Goal: Task Accomplishment & Management: Manage account settings

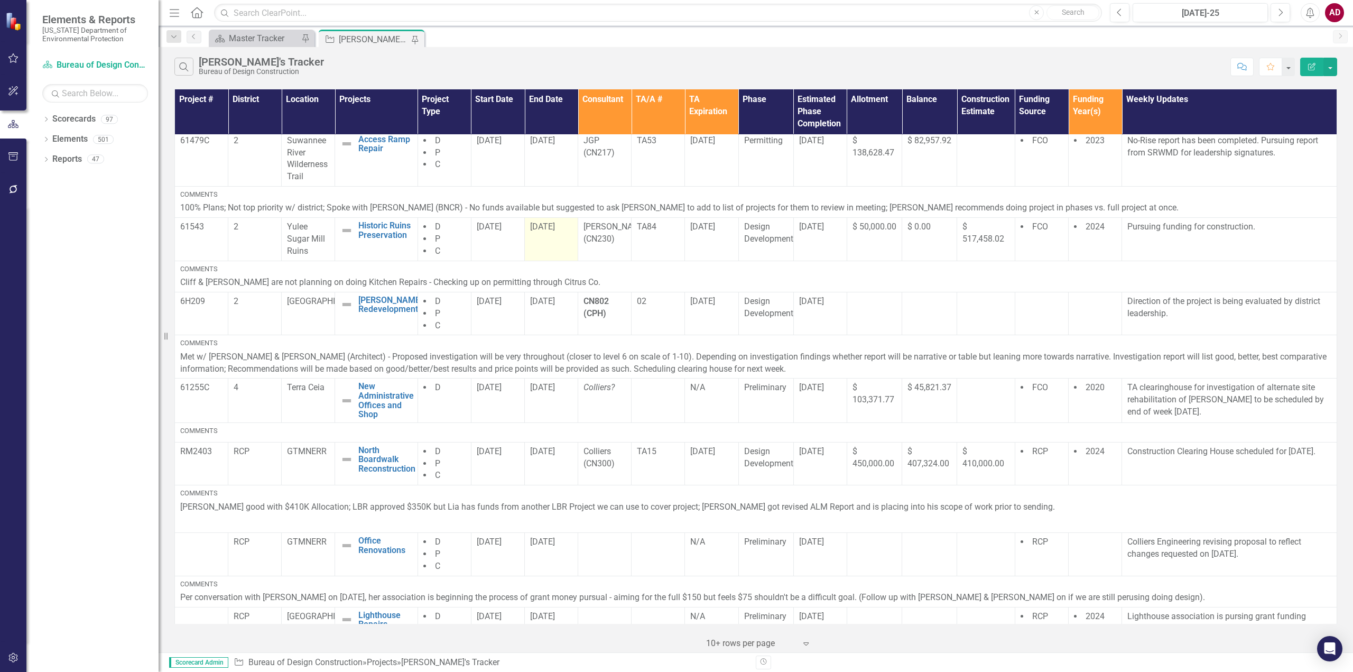
scroll to position [277, 0]
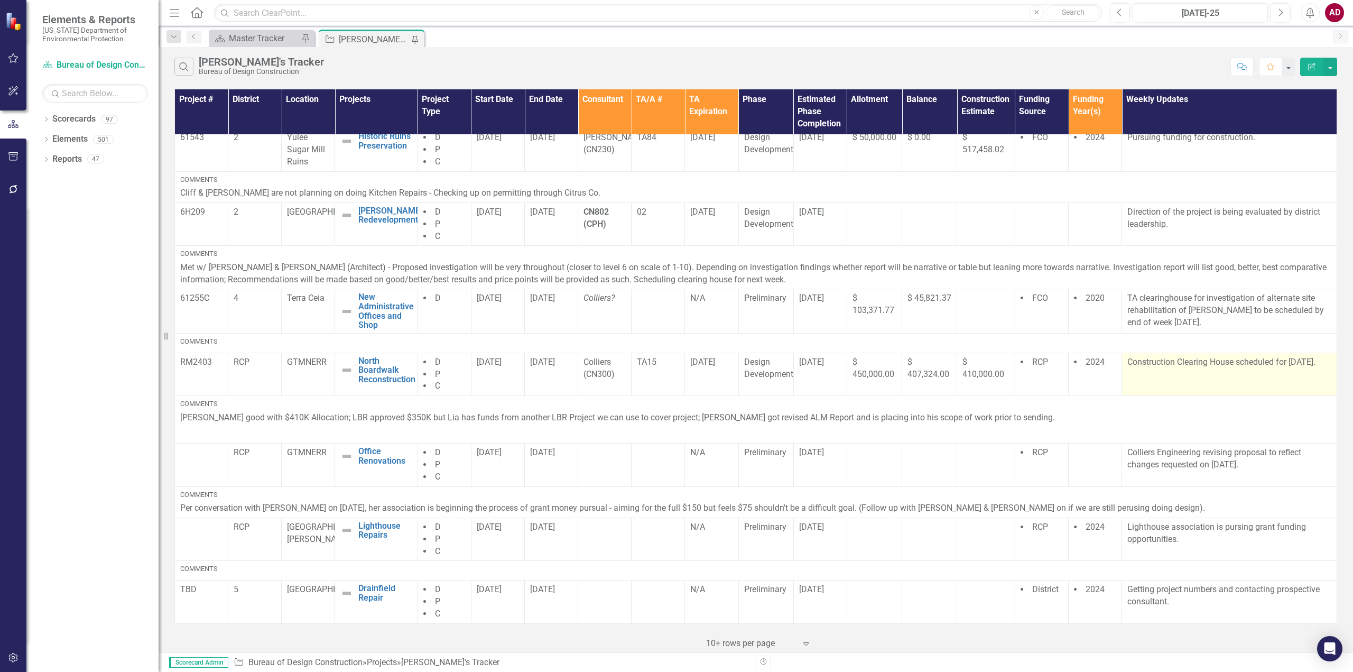
click at [1161, 376] on td "Construction Clearing House scheduled for [DATE]." at bounding box center [1229, 374] width 215 height 43
click at [1246, 360] on p "Construction Clearing House scheduled for [DATE]." at bounding box center [1229, 362] width 204 height 12
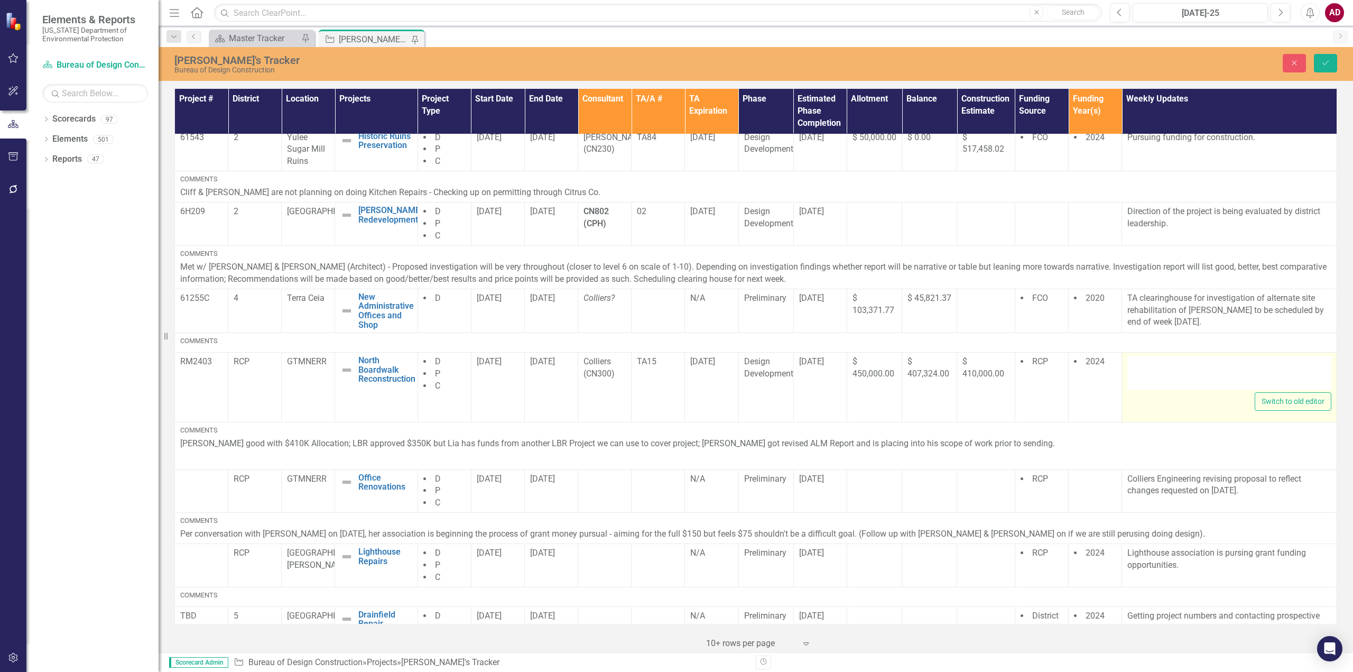
type textarea "<p>Construction Clearing House scheduled for [DATE].</p>"
click at [1238, 370] on div "<p>Construction Clearing House scheduled for [DATE].</p>" at bounding box center [1229, 373] width 204 height 34
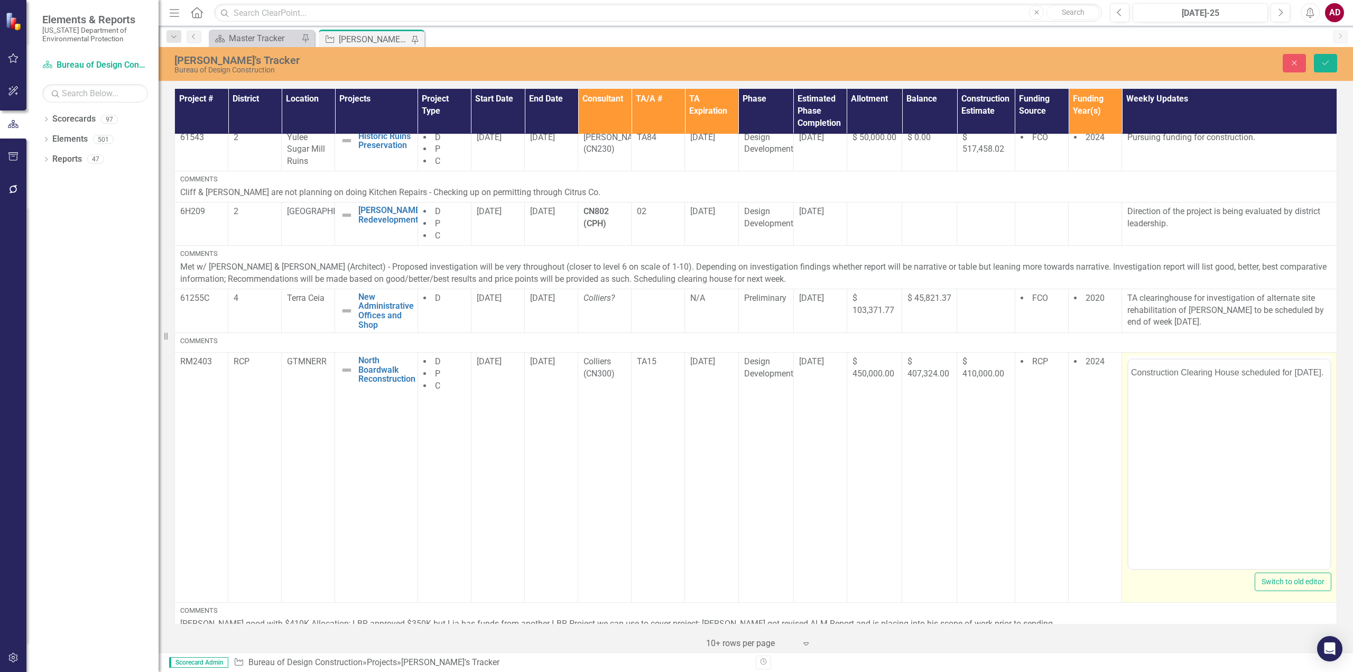
scroll to position [0, 0]
click at [1260, 390] on p "Construction Clearing House scheduled for [DATE]." at bounding box center [1229, 393] width 197 height 13
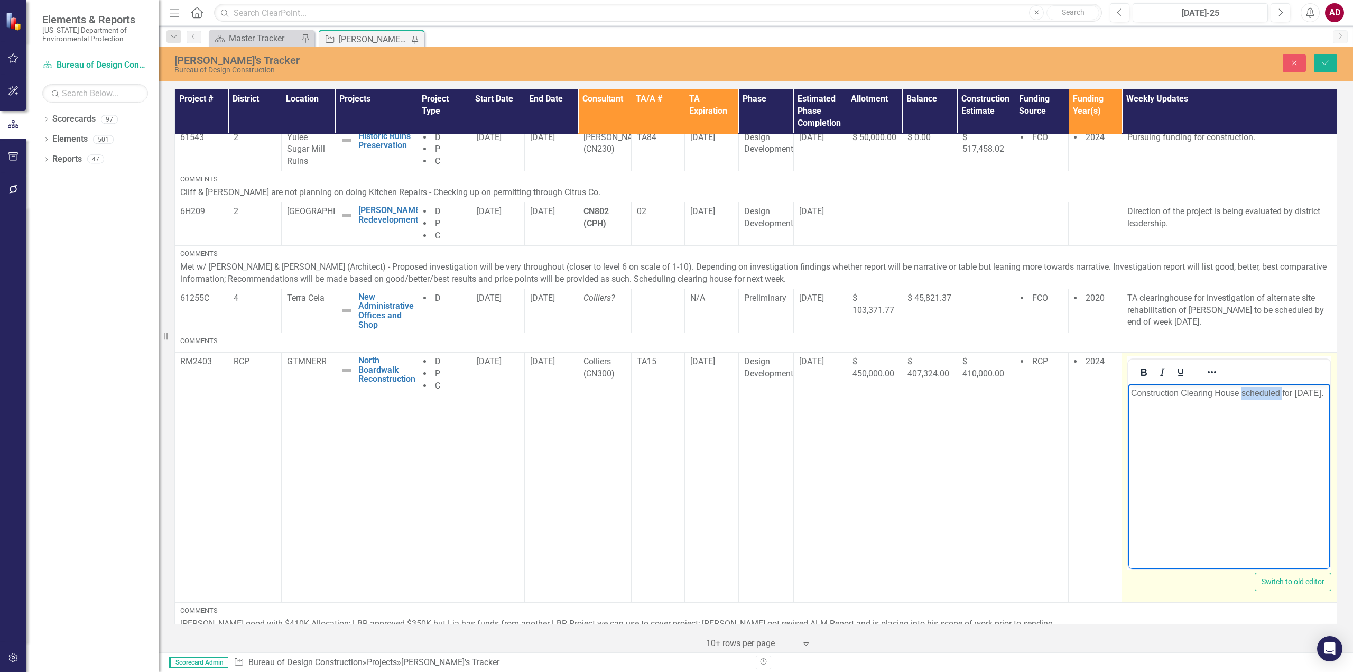
click at [1260, 390] on p "Construction Clearing House scheduled for [DATE]." at bounding box center [1229, 393] width 197 height 13
click at [1325, 392] on p "Construction Clearing House completed on ﻿ [DATE]." at bounding box center [1229, 393] width 197 height 13
click at [1325, 58] on button "Save" at bounding box center [1325, 63] width 23 height 18
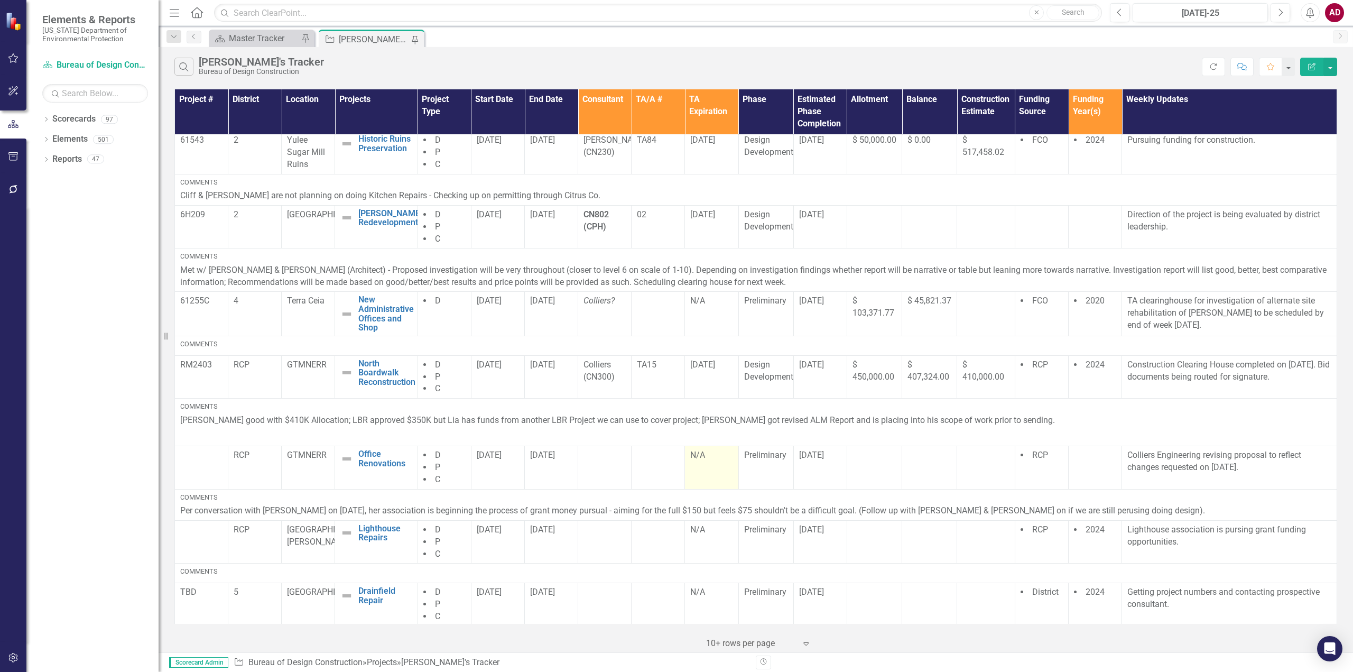
scroll to position [277, 0]
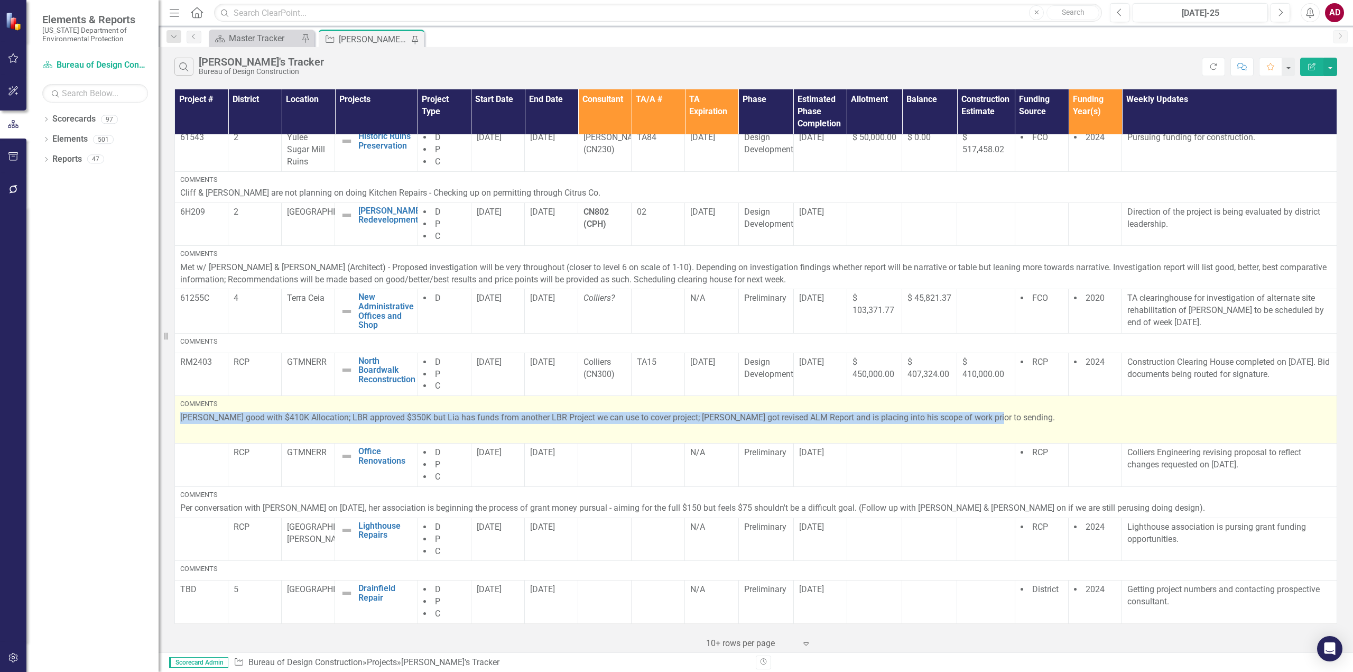
drag, startPoint x: 982, startPoint y: 418, endPoint x: 179, endPoint y: 416, distance: 802.3
click at [179, 417] on td "Comments [PERSON_NAME] good with $410K Allocation; LBR approved $350K but Lia h…" at bounding box center [756, 420] width 1162 height 48
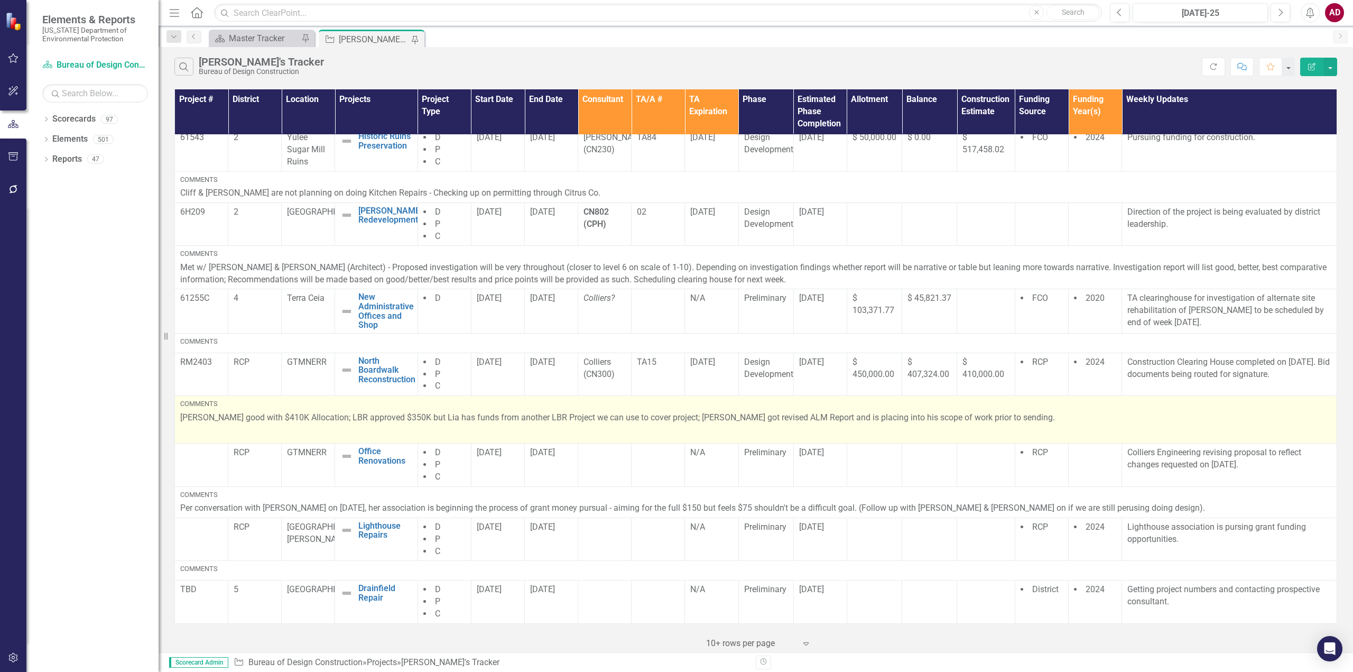
click at [372, 429] on p at bounding box center [755, 432] width 1151 height 14
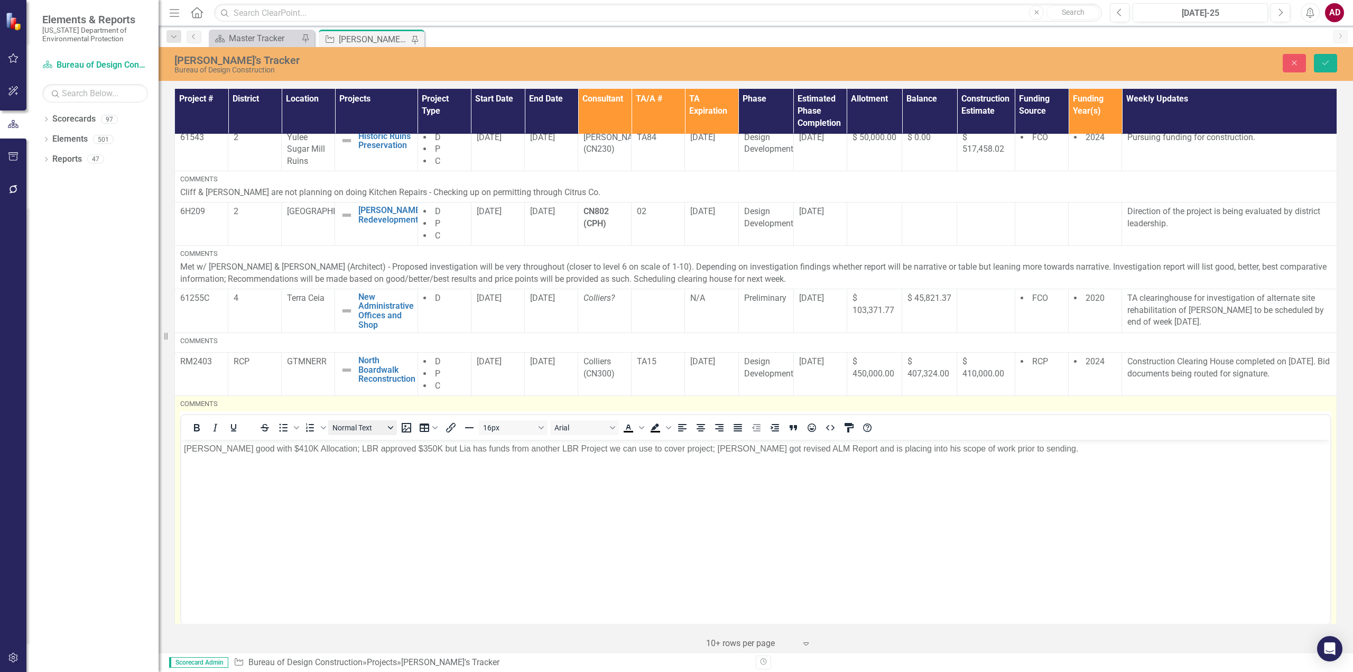
scroll to position [0, 0]
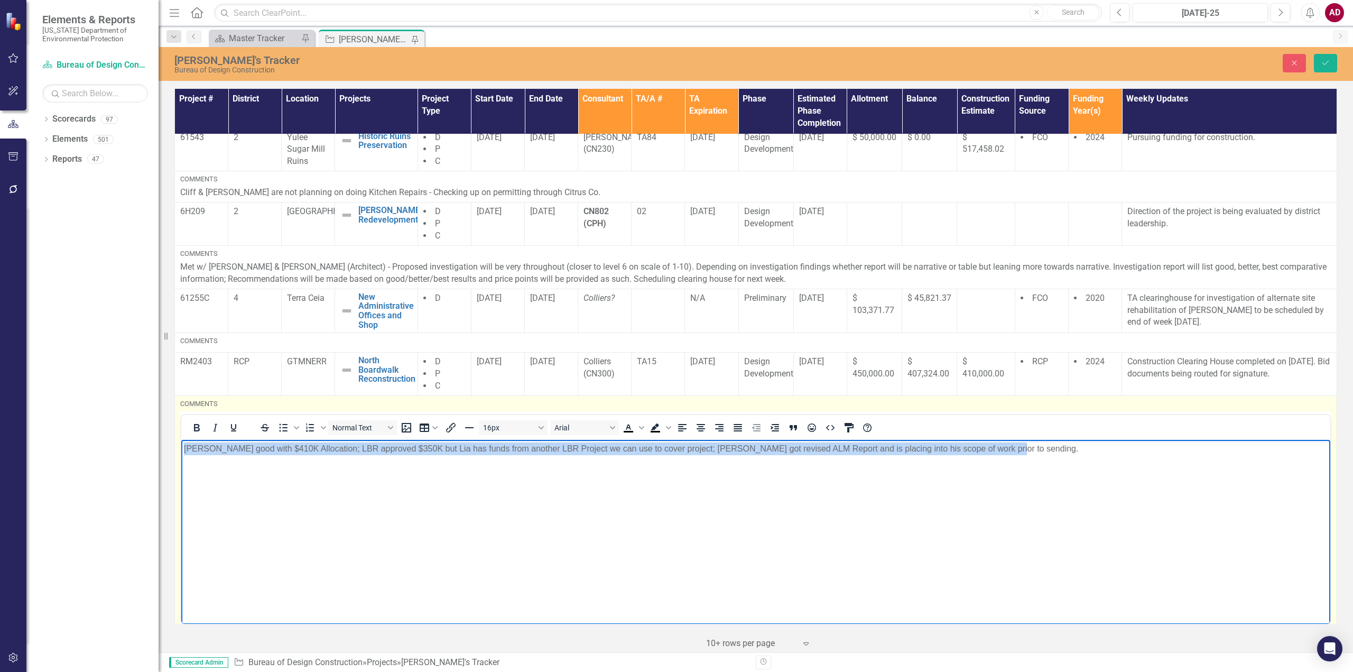
drag, startPoint x: 988, startPoint y: 451, endPoint x: 339, endPoint y: 887, distance: 782.4
click at [181, 450] on html "[PERSON_NAME] good with $410K Allocation; LBR approved $350K but Lia has funds …" at bounding box center [755, 518] width 1149 height 159
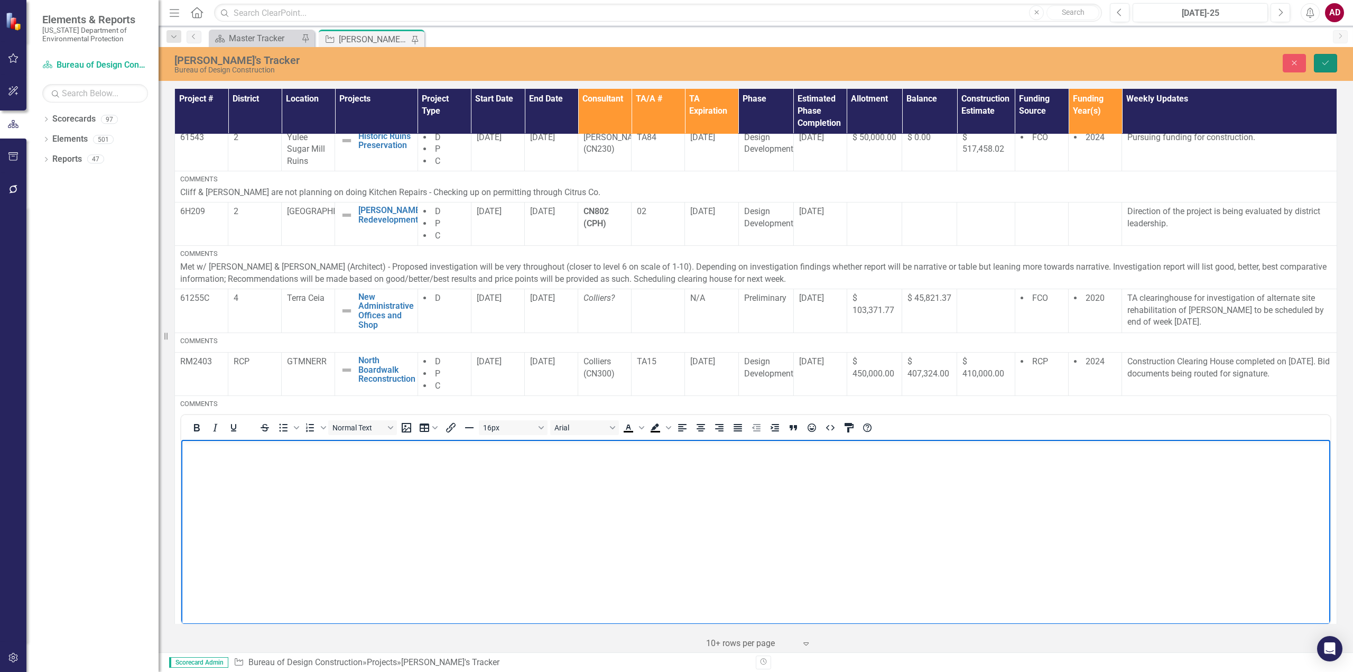
click at [1318, 64] on button "Save" at bounding box center [1325, 63] width 23 height 18
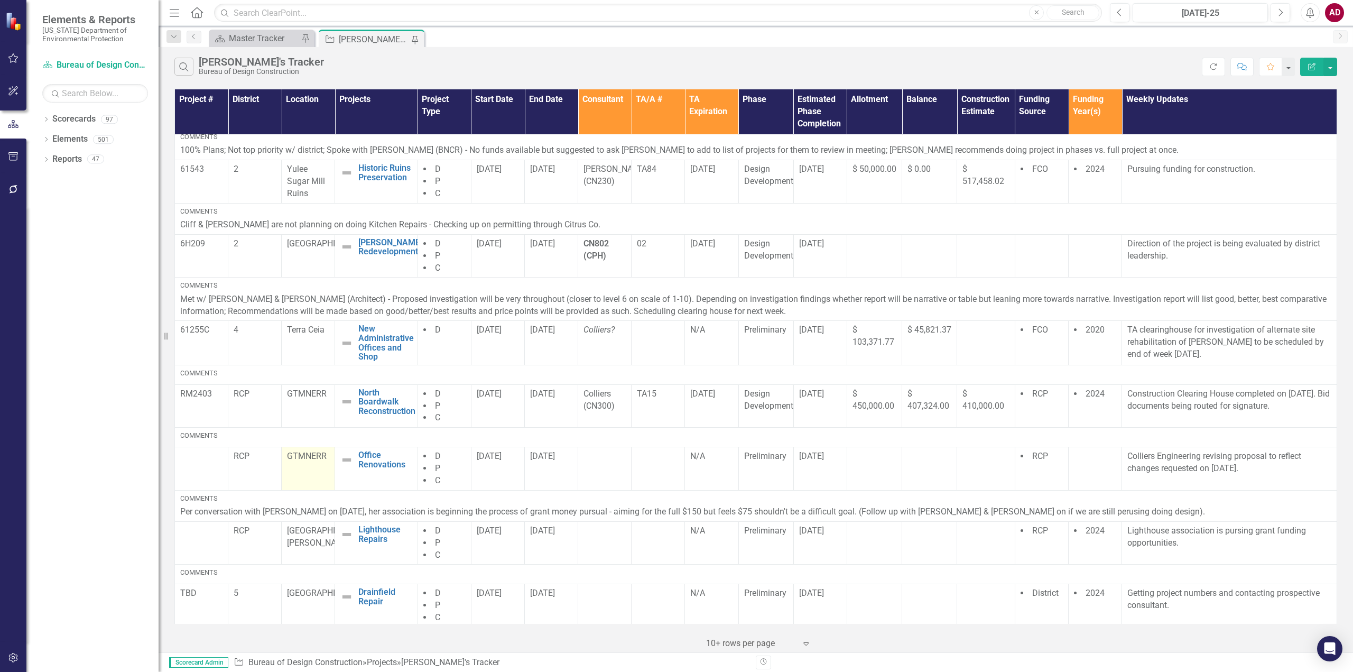
scroll to position [249, 0]
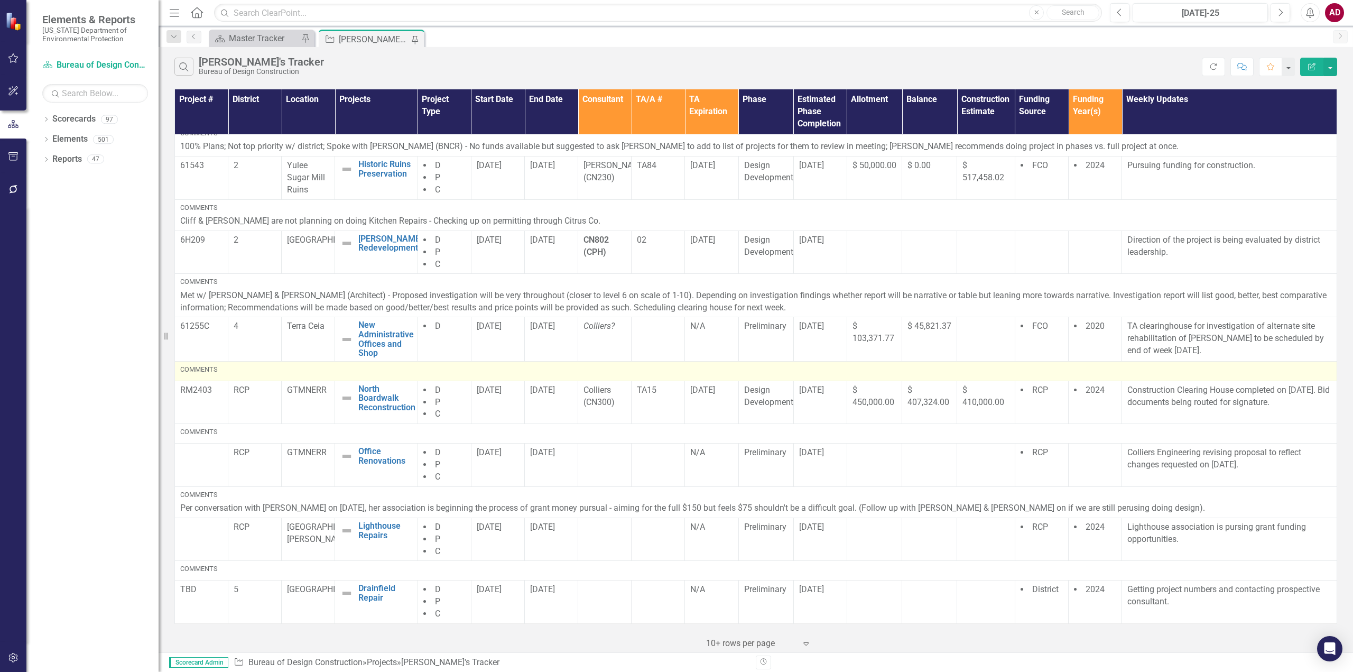
click at [227, 371] on div "Comments" at bounding box center [755, 370] width 1151 height 10
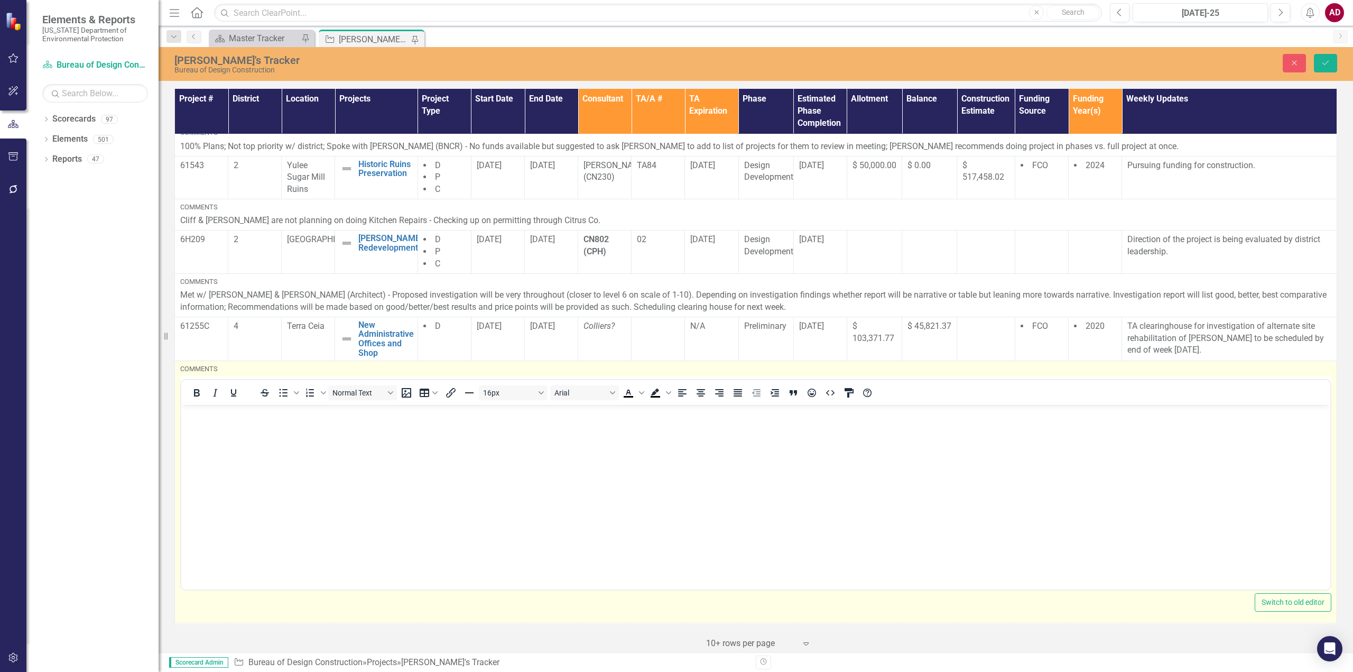
scroll to position [0, 0]
click at [236, 439] on body "Rich Text Area. Press ALT-0 for help." at bounding box center [755, 484] width 1149 height 159
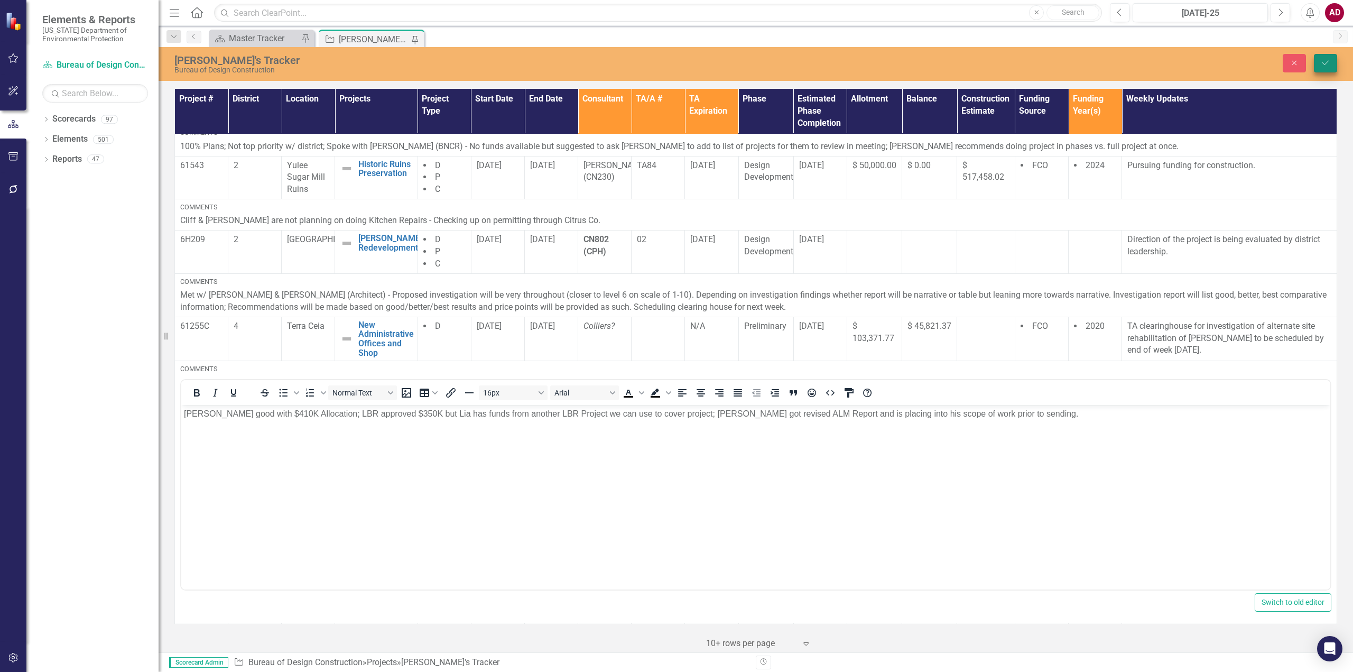
click at [1323, 62] on icon "Save" at bounding box center [1326, 62] width 10 height 7
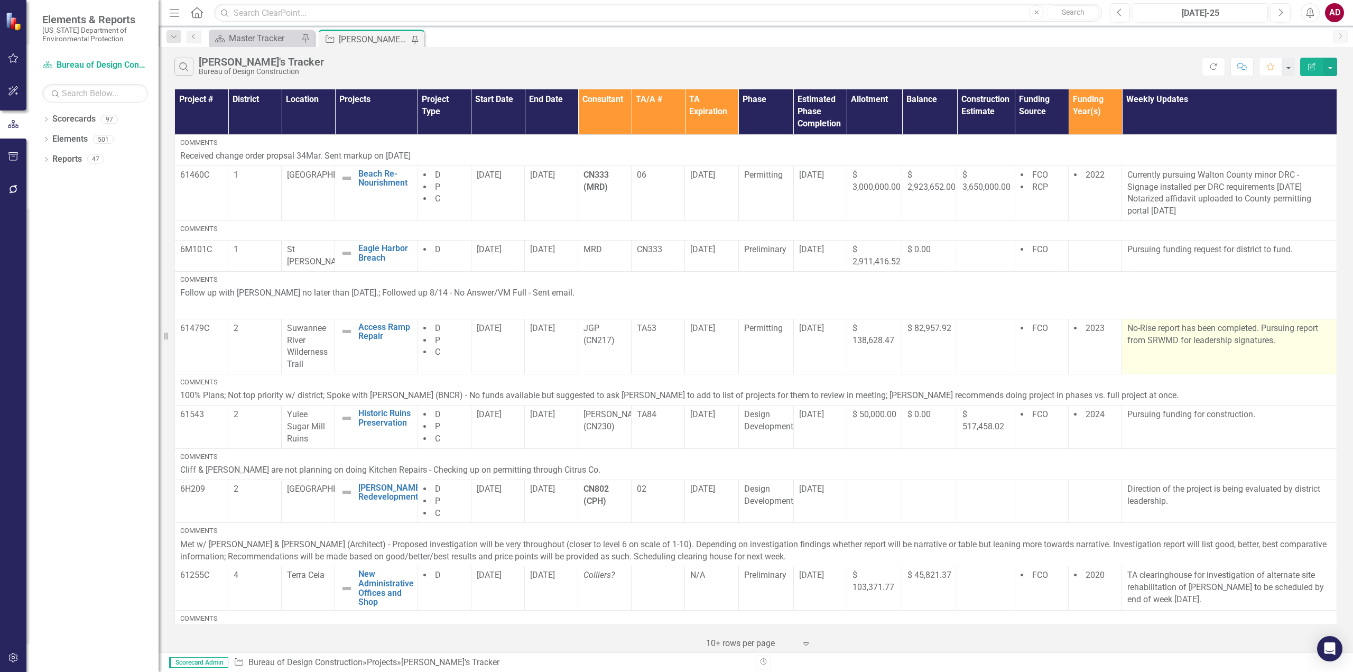
click at [1186, 356] on td "No-Rise report has been completed. Pursuing report from SRWMD for leadership si…" at bounding box center [1229, 346] width 215 height 55
click at [1275, 341] on p "No-Rise report has been completed. Pursuing report from SRWMD for leadership si…" at bounding box center [1229, 334] width 204 height 24
click at [1284, 339] on p "No-Rise report has been completed. Pursuing report from SRWMD for leadership si…" at bounding box center [1229, 334] width 204 height 24
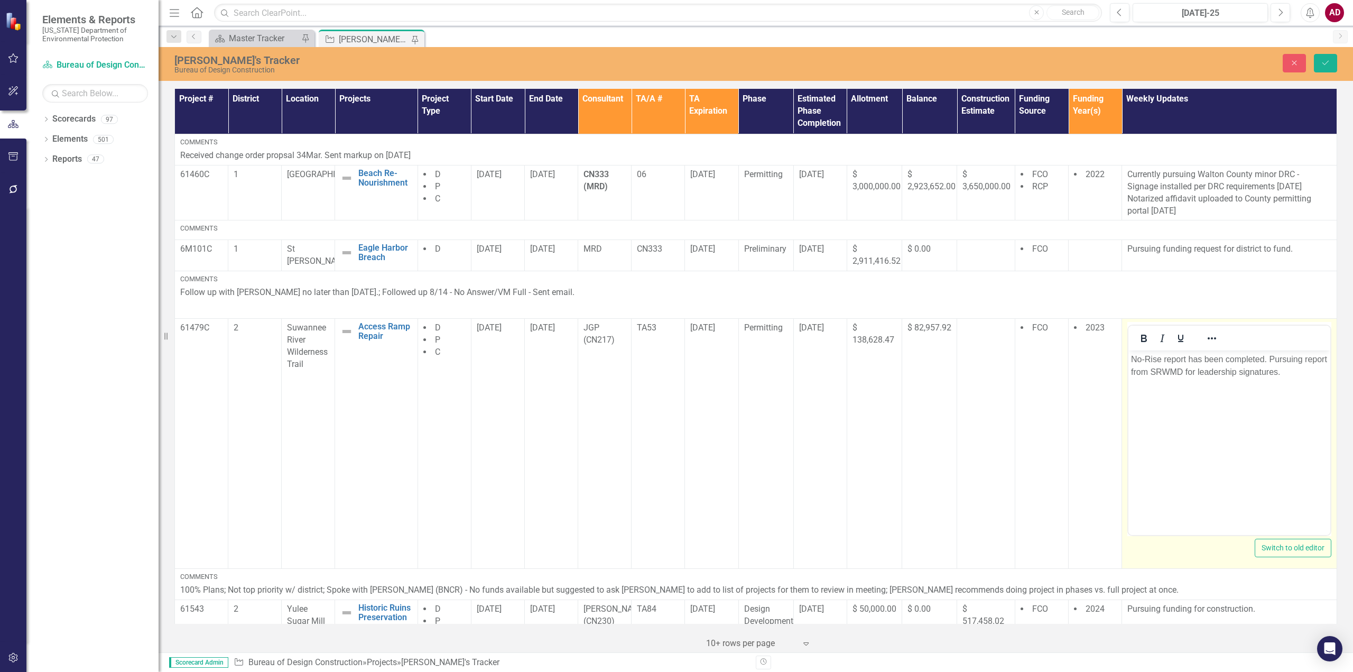
click at [1317, 374] on p "No-Rise report has been completed. Pursuing report from SRWMD for leadership si…" at bounding box center [1229, 365] width 197 height 25
drag, startPoint x: 1143, startPoint y: 454, endPoint x: 1233, endPoint y: 410, distance: 100.0
click at [1143, 452] on body "No-Rise report has been completed. Pursuing report from SRWMD for leadership si…" at bounding box center [1229, 429] width 202 height 159
drag, startPoint x: 1300, startPoint y: 385, endPoint x: 1325, endPoint y: 384, distance: 25.4
click at [1325, 384] on p "No-Rise report has been completed. Pursuing report from SRWMD for leadership si…" at bounding box center [1229, 372] width 197 height 38
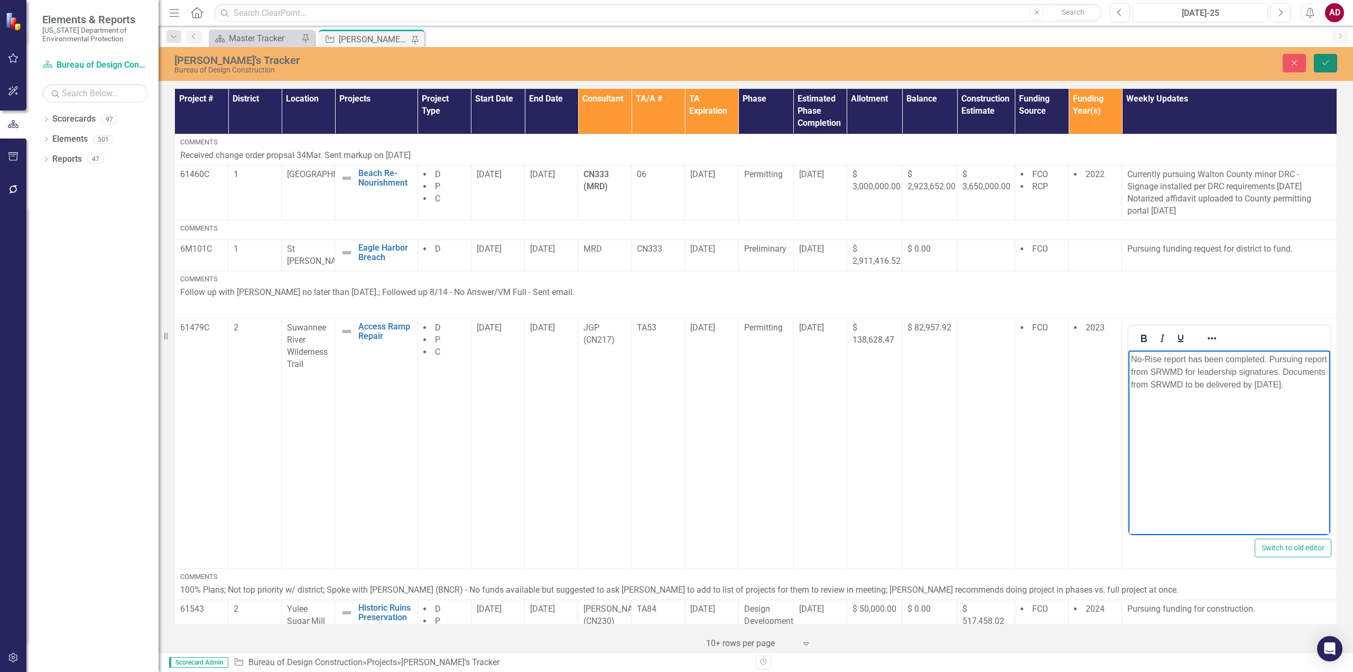
click at [1325, 61] on icon "Save" at bounding box center [1326, 62] width 10 height 7
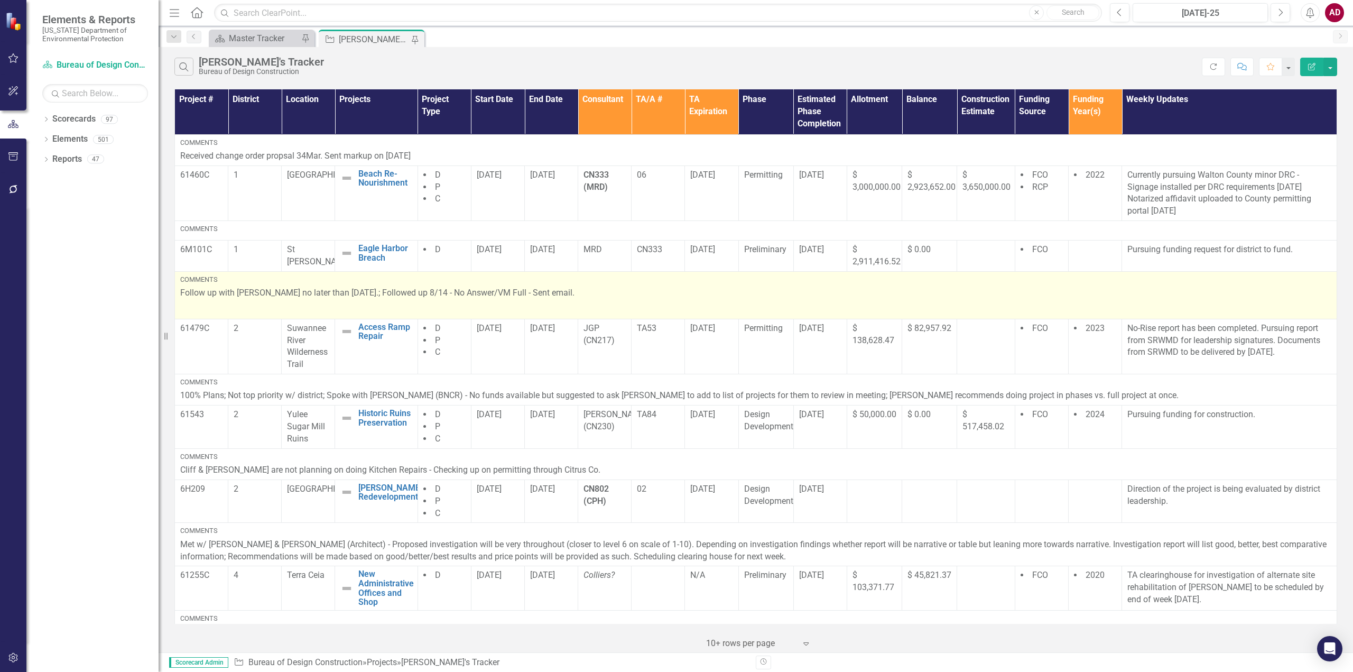
drag, startPoint x: 384, startPoint y: 292, endPoint x: 605, endPoint y: 284, distance: 221.1
click at [605, 284] on div "Comments Follow up with [PERSON_NAME] no later than [DATE].; Followed up 8/14 -…" at bounding box center [755, 295] width 1151 height 41
click at [588, 295] on p "Follow up with [PERSON_NAME] no later than [DATE].; Followed up 8/14 - No Answe…" at bounding box center [755, 294] width 1151 height 14
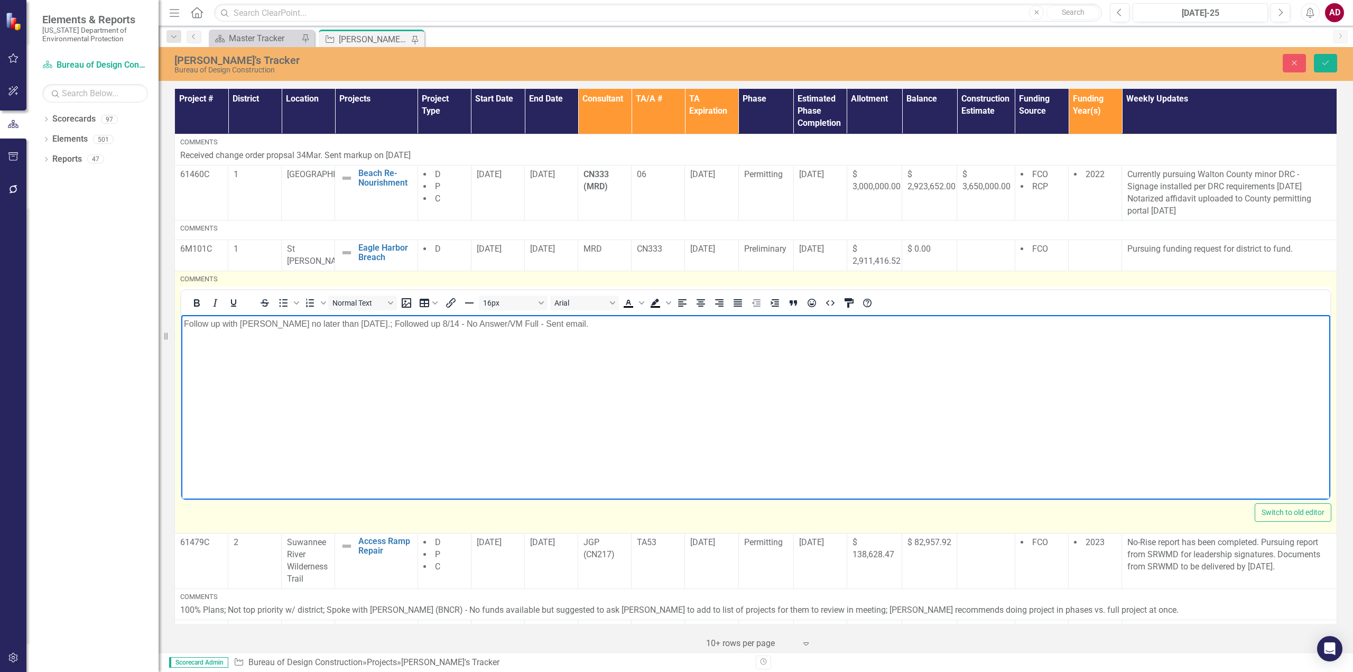
drag, startPoint x: 590, startPoint y: 326, endPoint x: 389, endPoint y: 326, distance: 201.4
click at [389, 326] on p "Follow up with [PERSON_NAME] no later than [DATE].; Followed up 8/14 - No Answe…" at bounding box center [756, 324] width 1144 height 13
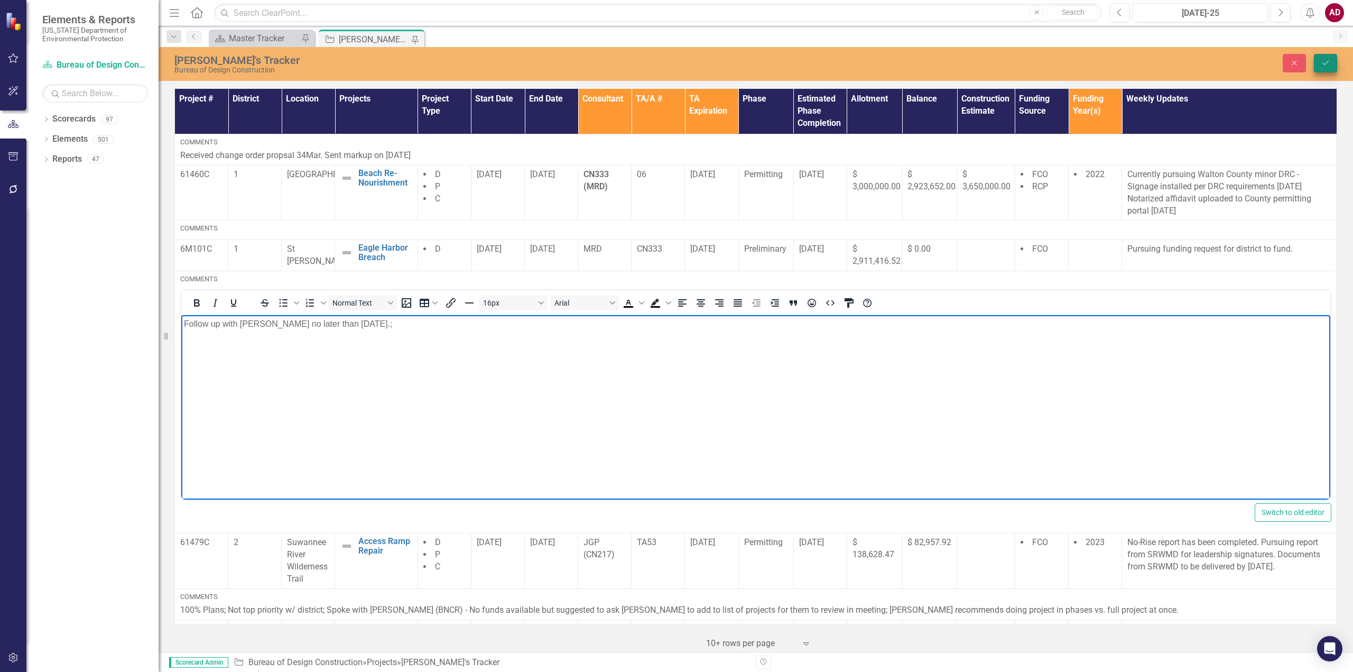
click at [1328, 60] on icon "Save" at bounding box center [1326, 62] width 10 height 7
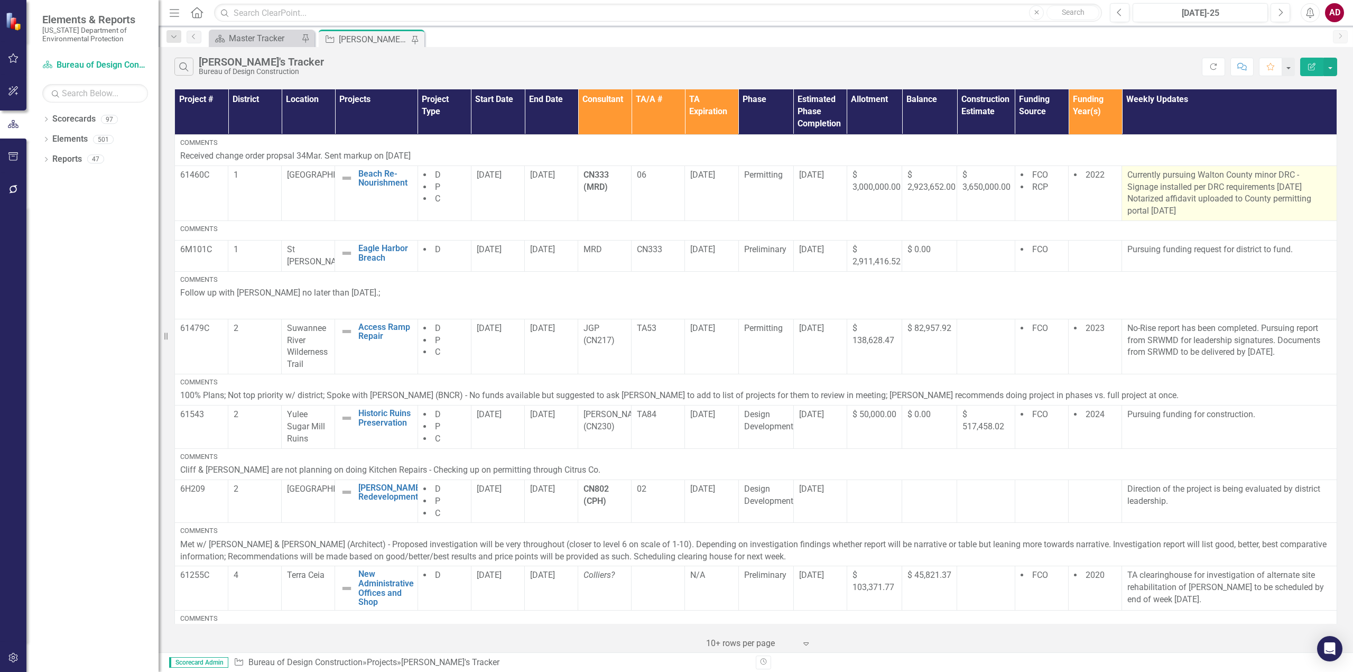
click at [1186, 199] on p "Currently pursuing Walton County minor DRC - Signage installed per DRC requirem…" at bounding box center [1229, 193] width 204 height 48
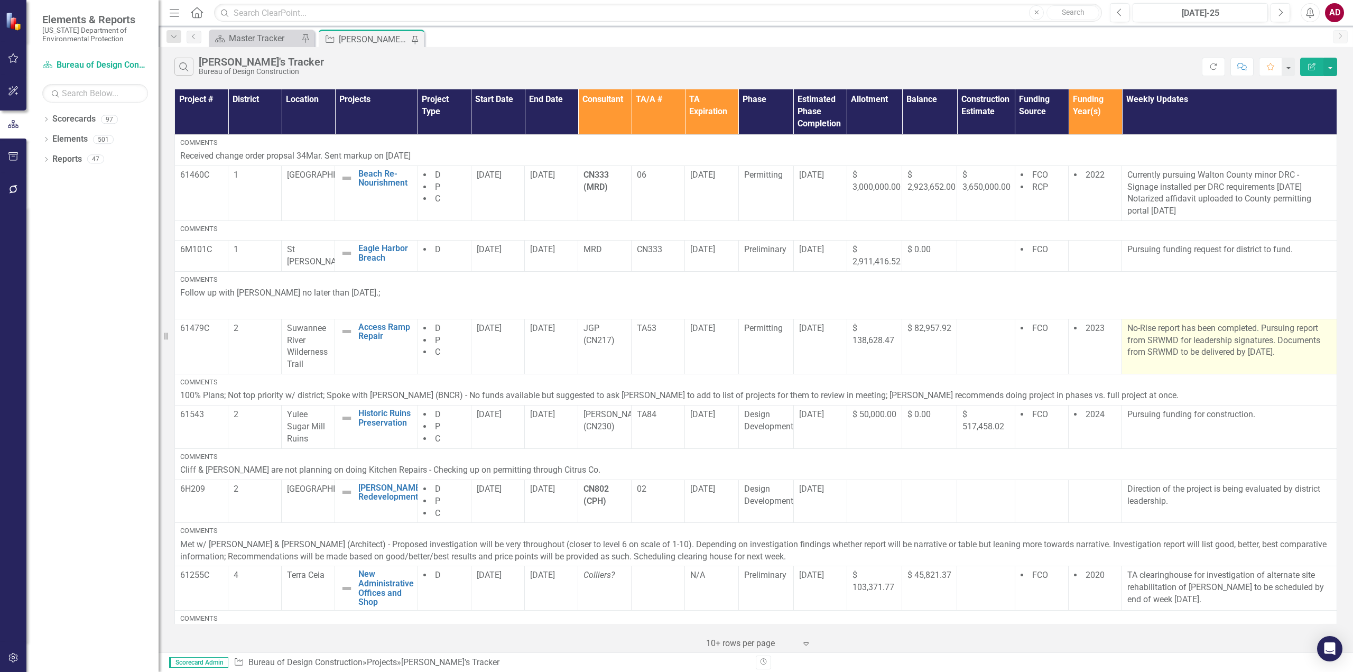
click at [1262, 358] on p "No-Rise report has been completed. Pursuing report from SRWMD for leadership si…" at bounding box center [1229, 340] width 204 height 36
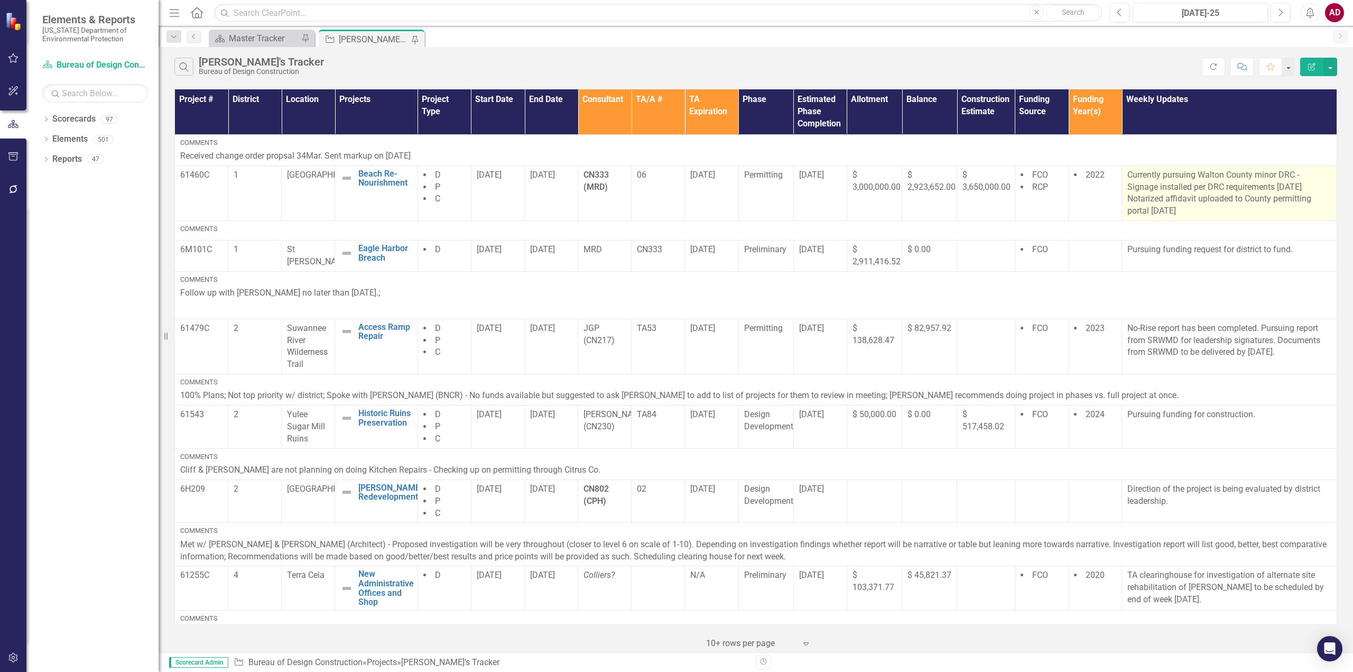
click at [1196, 212] on p "Currently pursuing Walton County minor DRC - Signage installed per DRC requirem…" at bounding box center [1229, 193] width 204 height 48
click at [1154, 186] on p "Currently pursuing Walton County minor DRC - Signage installed per DRC requirem…" at bounding box center [1229, 193] width 204 height 48
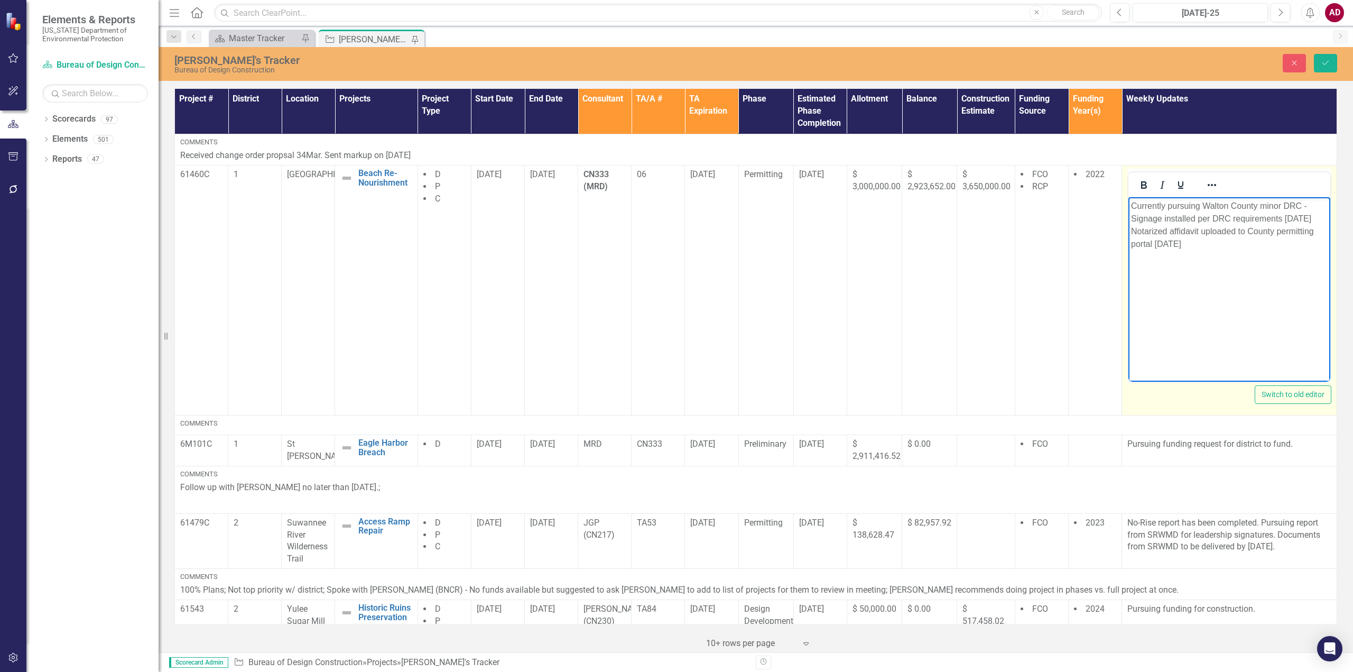
click at [1170, 264] on body "Currently pursuing Walton County minor DRC - Signage installed per DRC requirem…" at bounding box center [1229, 276] width 202 height 159
drag, startPoint x: 1180, startPoint y: 245, endPoint x: 1122, endPoint y: 207, distance: 69.5
click at [1128, 207] on html "Currently pursuing Walton County minor DRC - Signage installed per DRC requirem…" at bounding box center [1229, 276] width 202 height 159
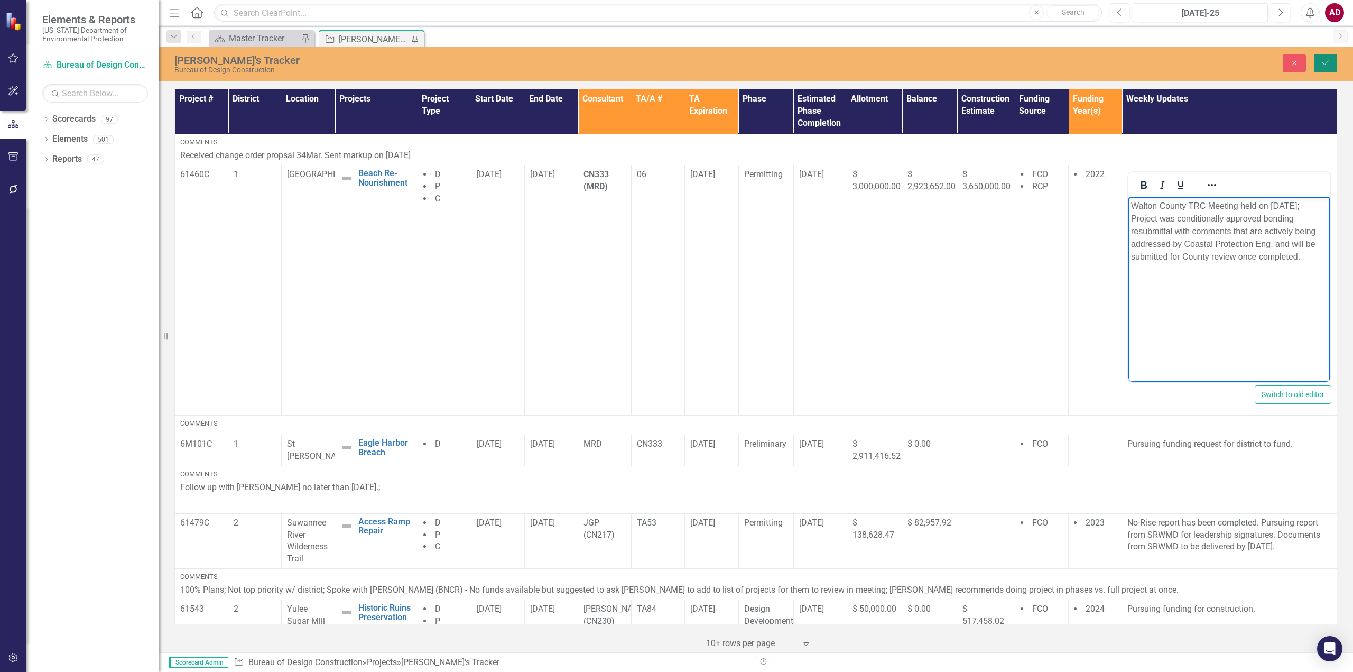
click at [1321, 61] on icon "Save" at bounding box center [1326, 62] width 10 height 7
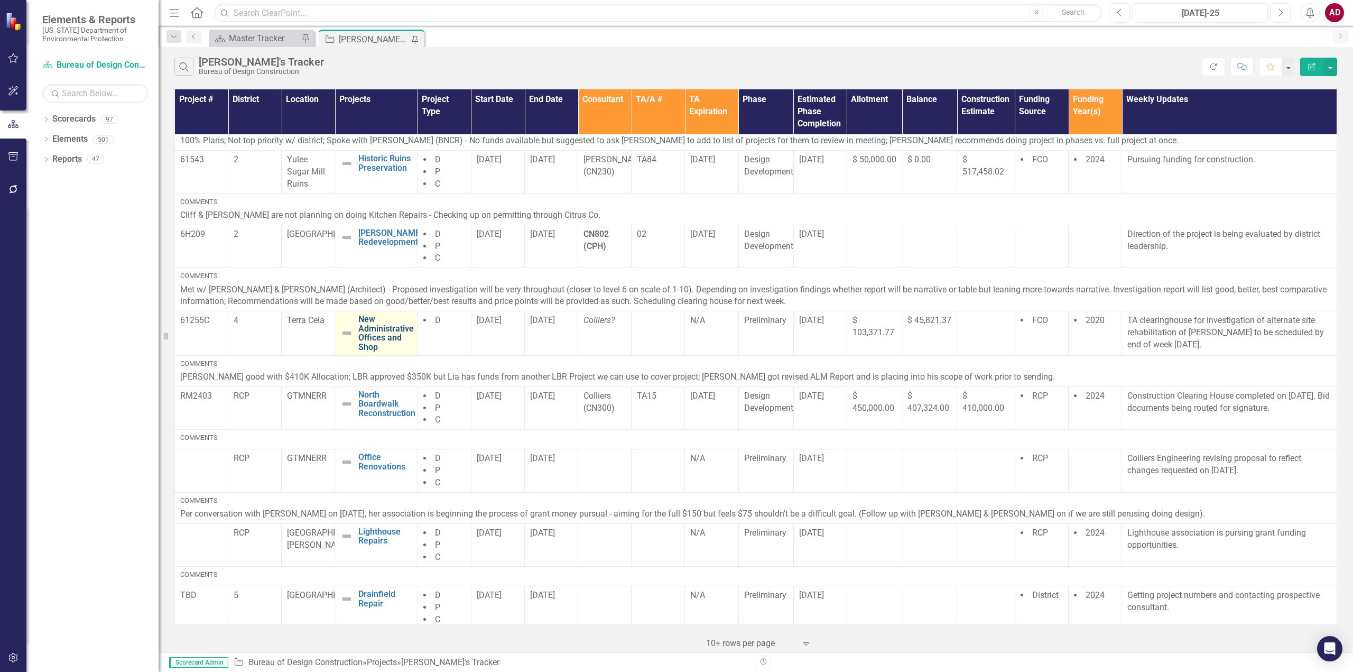
scroll to position [273, 0]
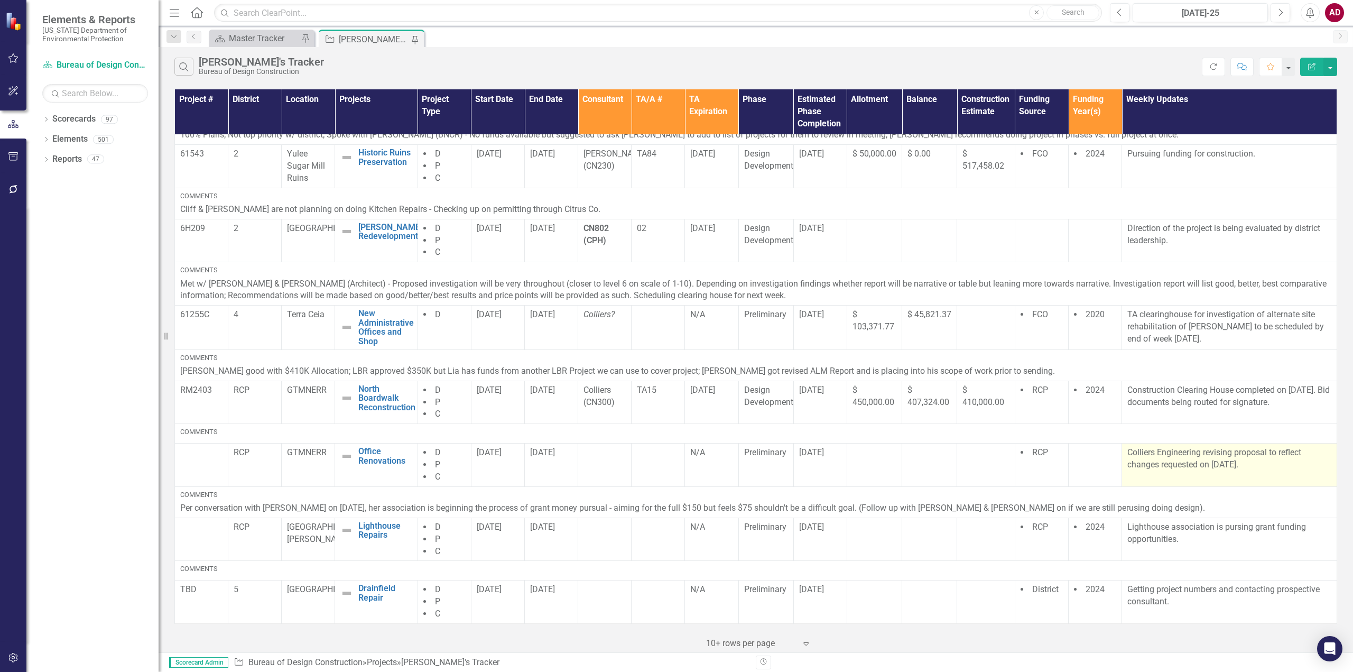
click at [1166, 470] on p "Colliers Engineering revising proposal to reflect changes requested on [DATE]." at bounding box center [1229, 459] width 204 height 24
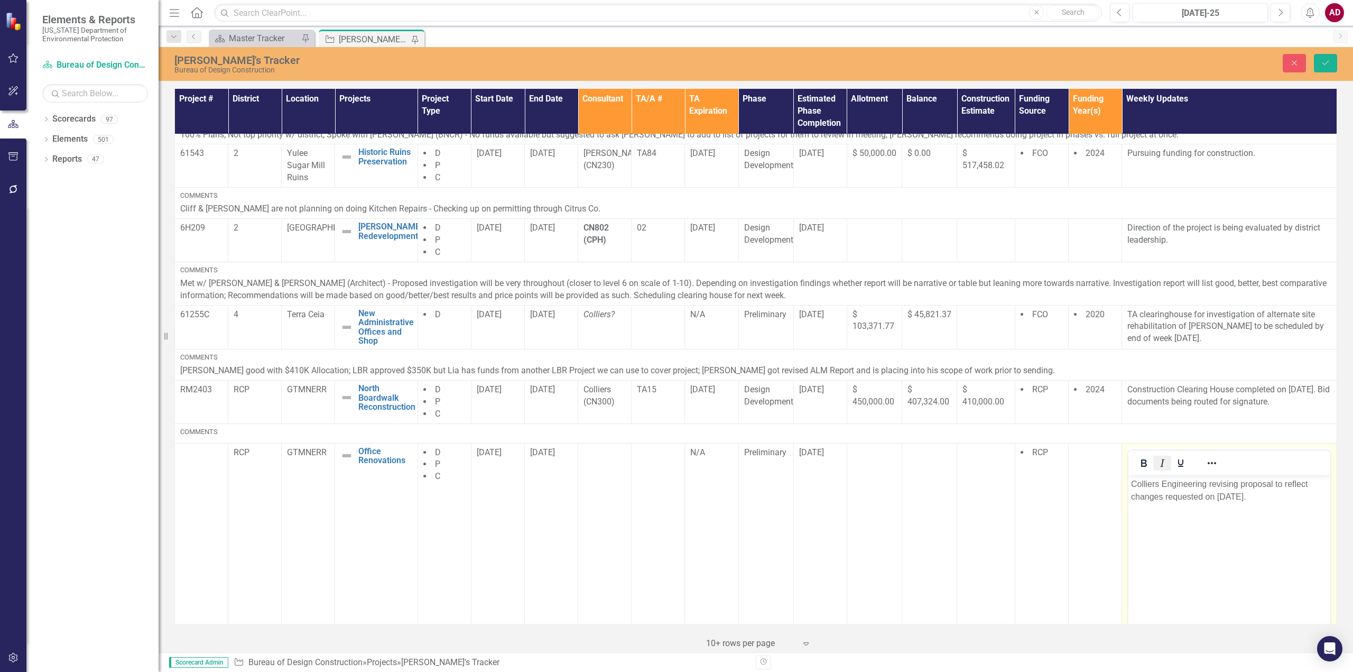
scroll to position [0, 0]
drag, startPoint x: 1248, startPoint y: 495, endPoint x: 1217, endPoint y: 498, distance: 31.9
click at [1217, 498] on p "Colliers Engineering revising proposal to reflect changes requested on [DATE]." at bounding box center [1229, 489] width 197 height 25
click at [1329, 64] on icon "Save" at bounding box center [1326, 62] width 10 height 7
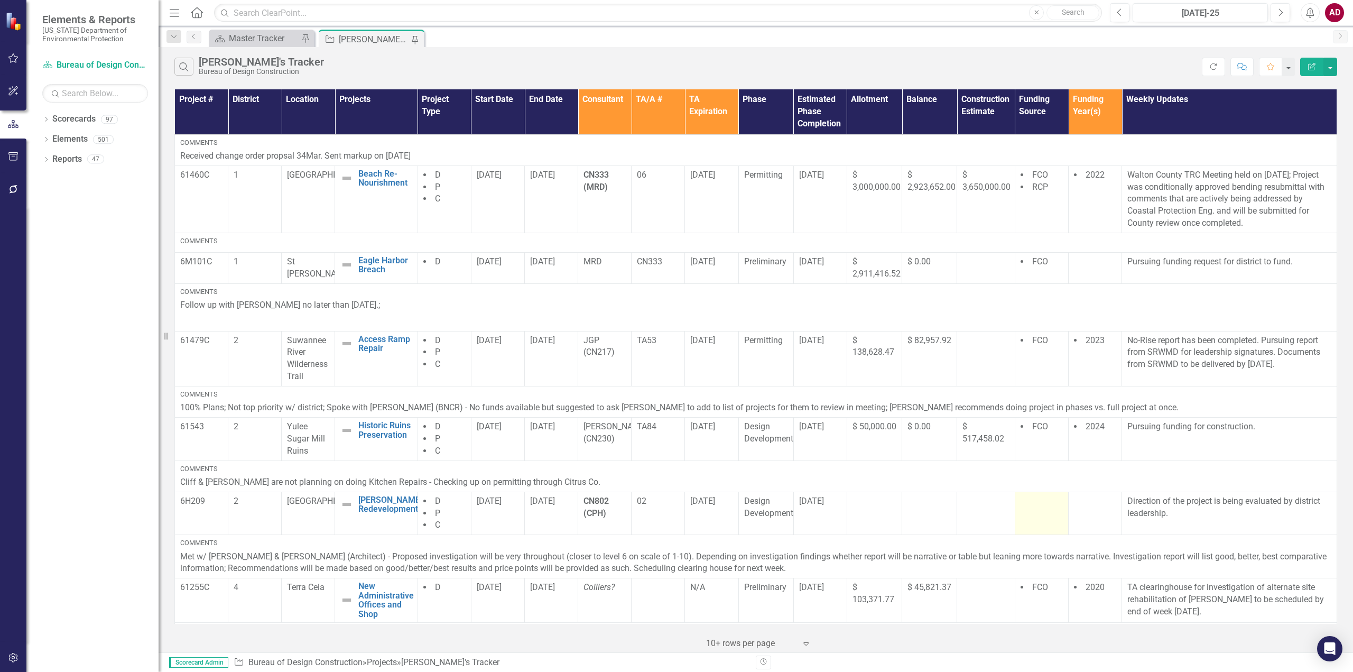
click at [1015, 515] on td at bounding box center [1041, 513] width 53 height 43
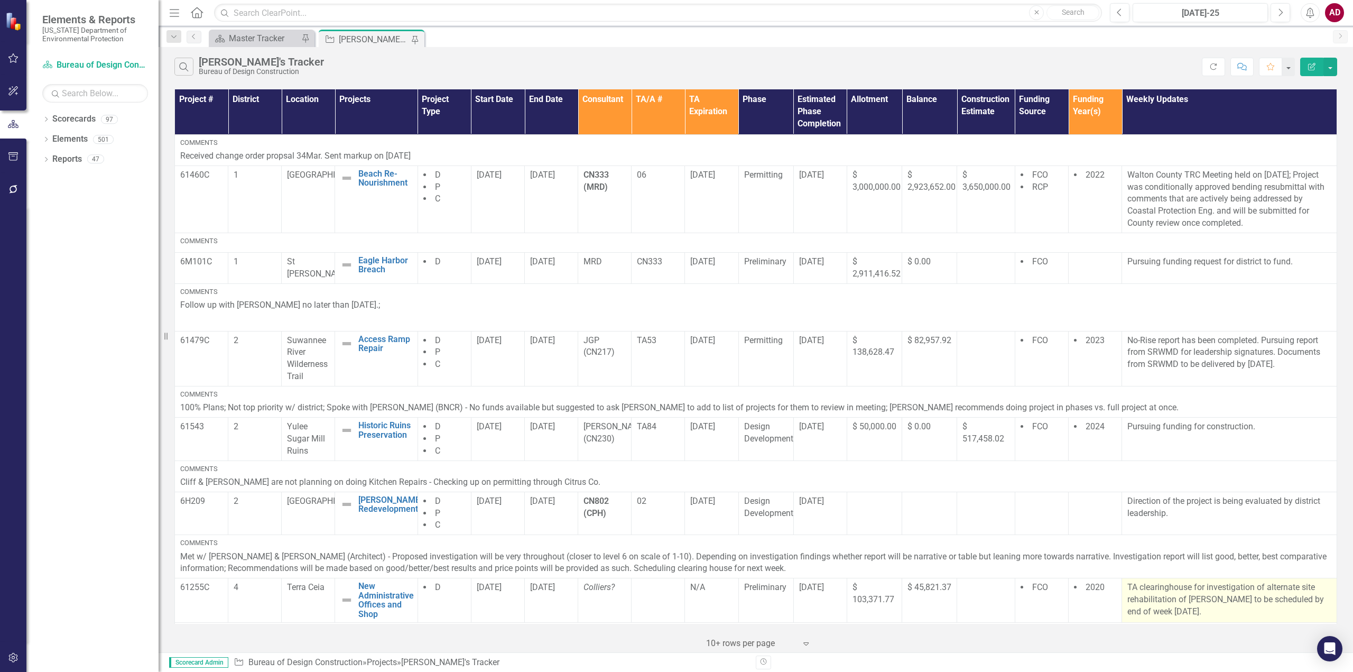
click at [1165, 600] on p "TA clearinghouse for investigation of alternate site rehabilitation of [PERSON_…" at bounding box center [1229, 599] width 204 height 36
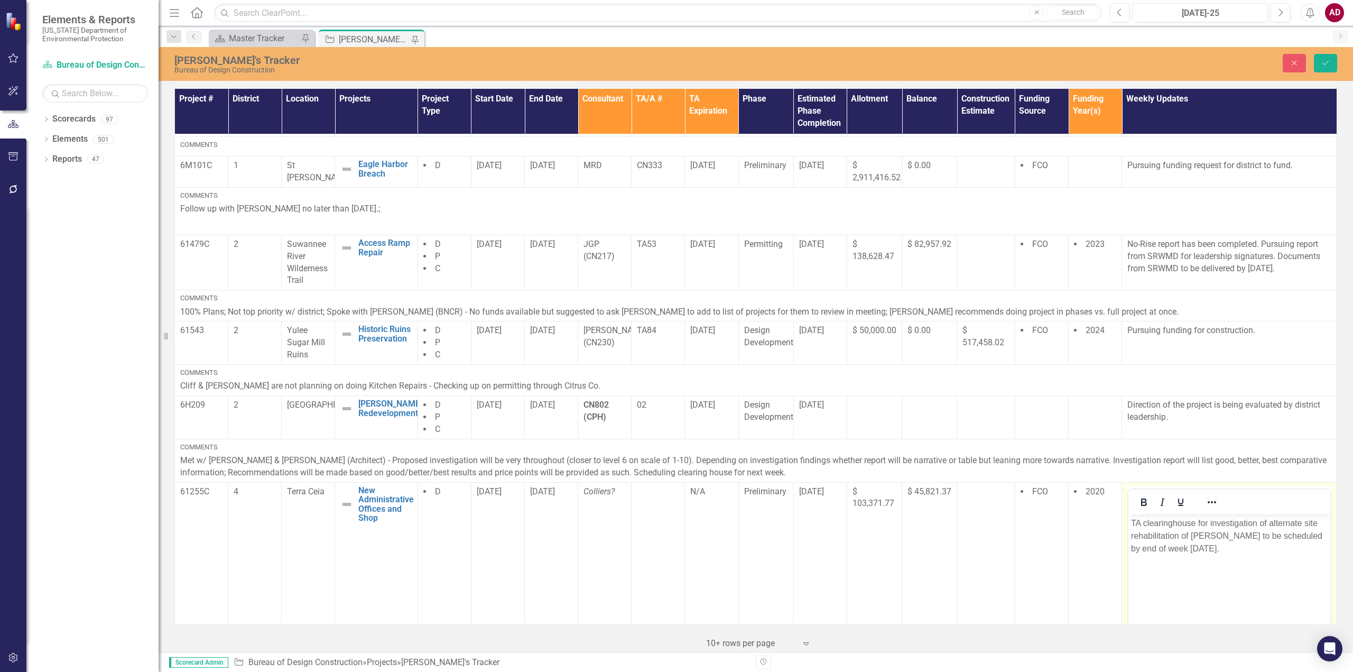
scroll to position [317, 0]
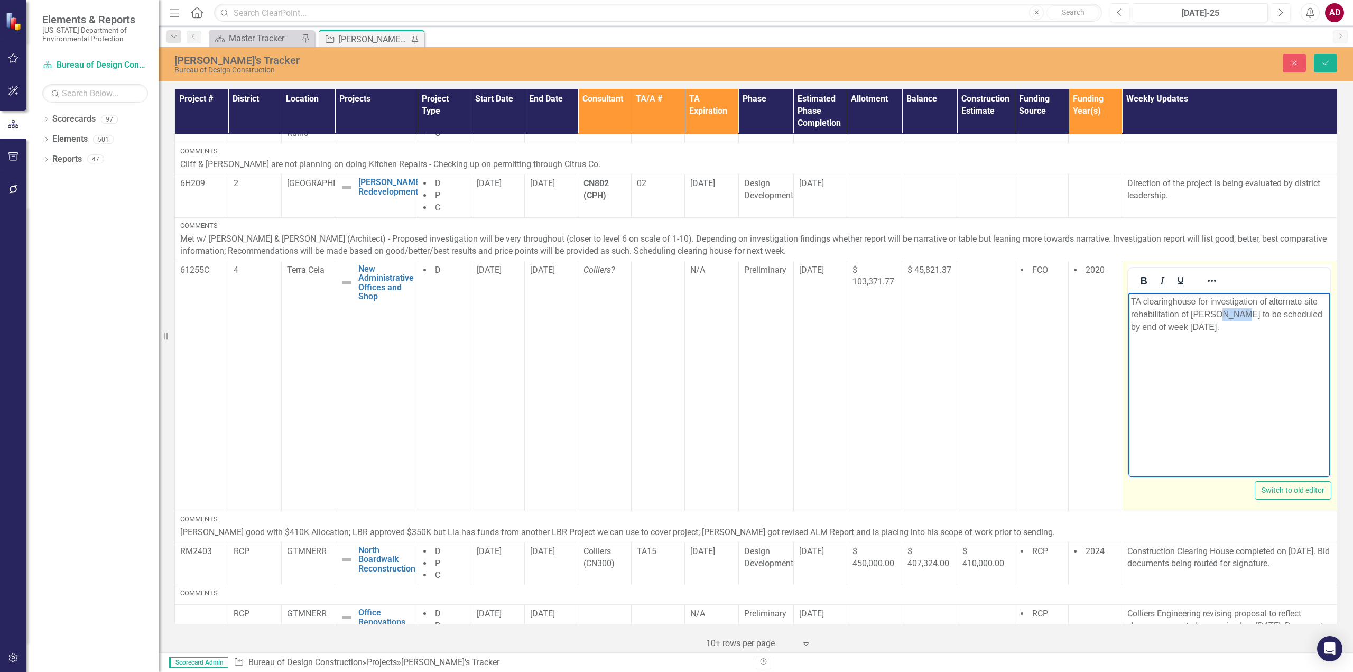
drag, startPoint x: 1216, startPoint y: 314, endPoint x: 1234, endPoint y: 319, distance: 19.1
click at [1234, 319] on p "TA clearinghouse for investigation of alternate site rehabilitation of [PERSON_…" at bounding box center [1229, 314] width 197 height 38
drag, startPoint x: 1257, startPoint y: 314, endPoint x: 1326, endPoint y: 314, distance: 69.2
click at [1321, 314] on p "TA clearinghouse for investigation of alternate site rehabilitation of [PERSON_…" at bounding box center [1229, 314] width 197 height 38
click at [1282, 313] on p "TA clearinghouse for investigation of alternate site rehabilitation of [PERSON_…" at bounding box center [1229, 314] width 197 height 38
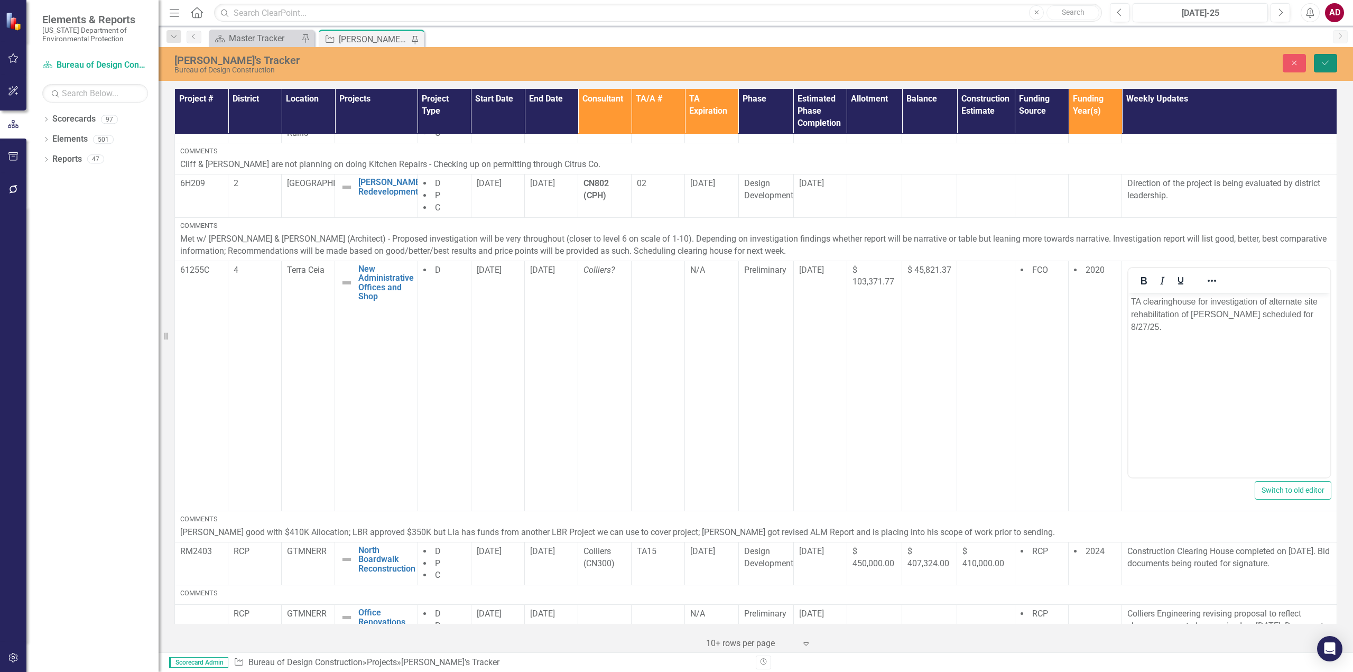
drag, startPoint x: 1327, startPoint y: 56, endPoint x: 1353, endPoint y: 82, distance: 36.3
click at [1327, 55] on button "Save" at bounding box center [1325, 63] width 23 height 18
